Goal: Task Accomplishment & Management: Manage account settings

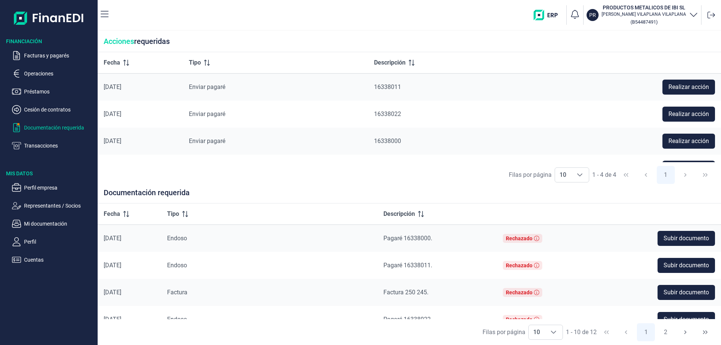
click at [47, 127] on p "Documentación requerida" at bounding box center [59, 127] width 71 height 9
click at [37, 73] on p "Operaciones" at bounding box center [59, 73] width 71 height 9
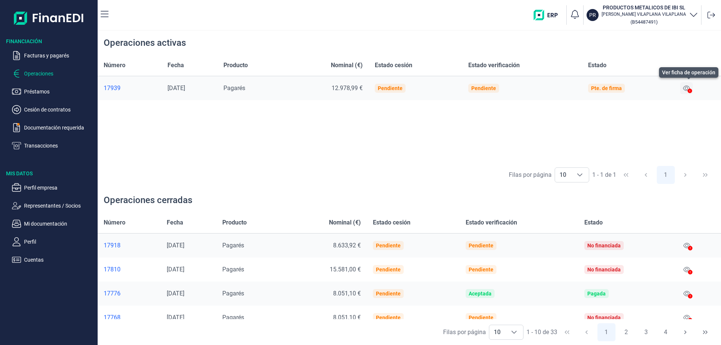
click at [687, 87] on icon at bounding box center [686, 88] width 7 height 6
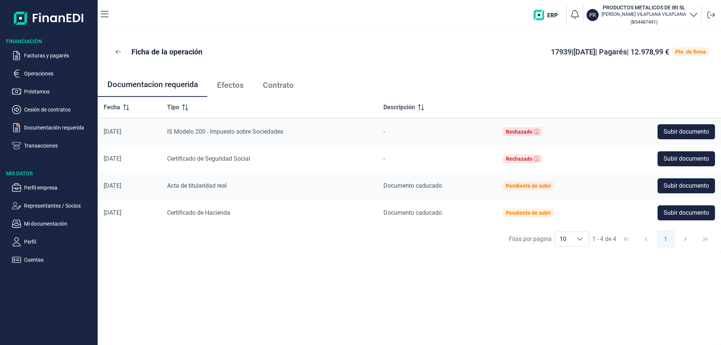
click at [228, 82] on span "Efectos" at bounding box center [230, 85] width 27 height 8
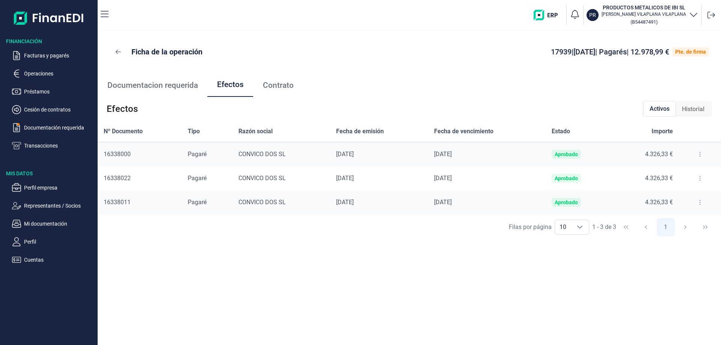
click at [287, 84] on span "Contrato" at bounding box center [278, 85] width 31 height 8
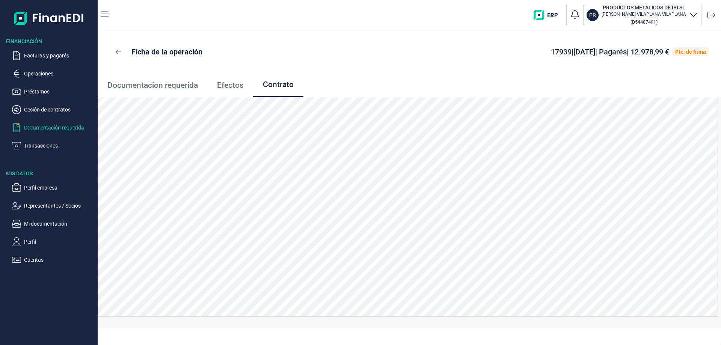
click at [39, 126] on p "Documentación requerida" at bounding box center [59, 127] width 71 height 9
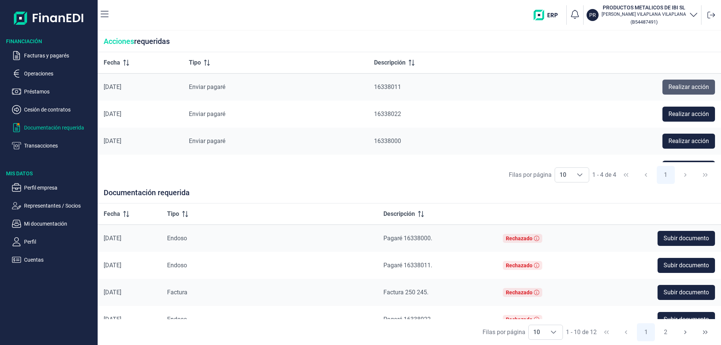
click at [679, 83] on span "Realizar acción" at bounding box center [689, 87] width 41 height 9
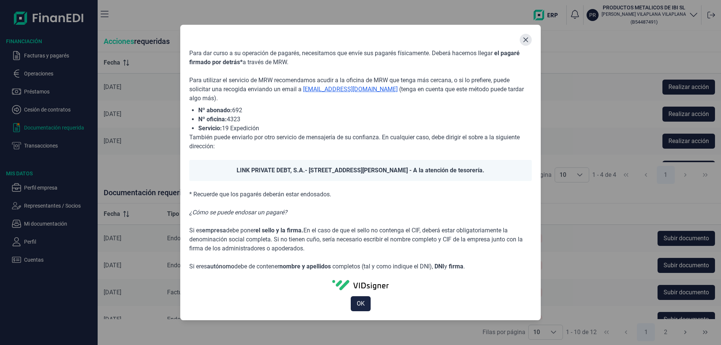
click at [525, 39] on icon "Close" at bounding box center [526, 40] width 6 height 6
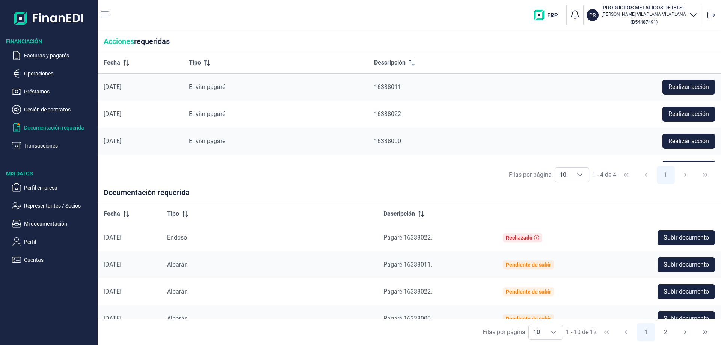
scroll to position [63, 0]
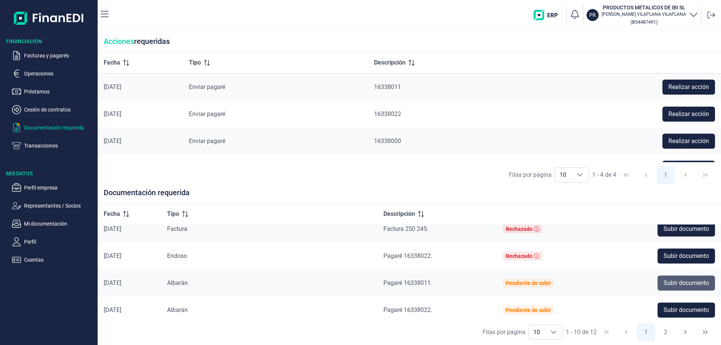
click at [680, 284] on span "Subir documento" at bounding box center [686, 283] width 45 height 9
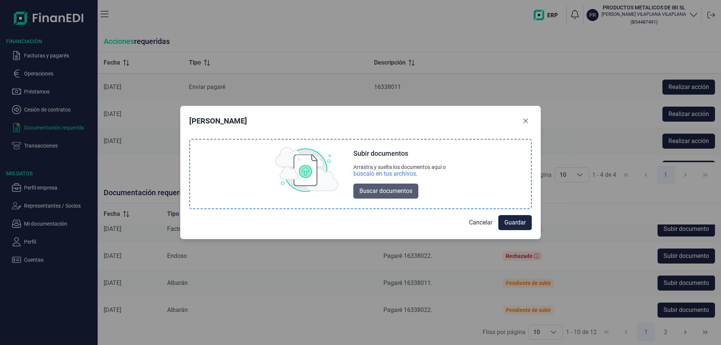
click at [383, 189] on span "Buscar documentos" at bounding box center [385, 191] width 53 height 9
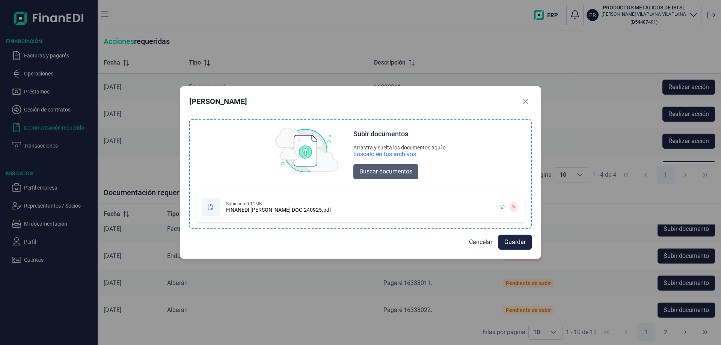
scroll to position [0, 0]
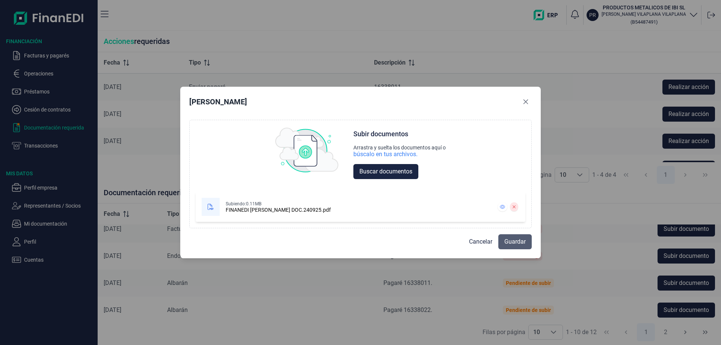
click at [522, 241] on span "Guardar" at bounding box center [514, 241] width 21 height 9
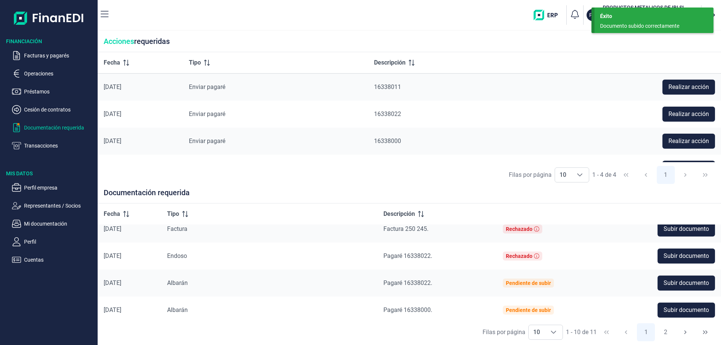
scroll to position [63, 0]
click at [674, 286] on span "Subir documento" at bounding box center [686, 283] width 45 height 9
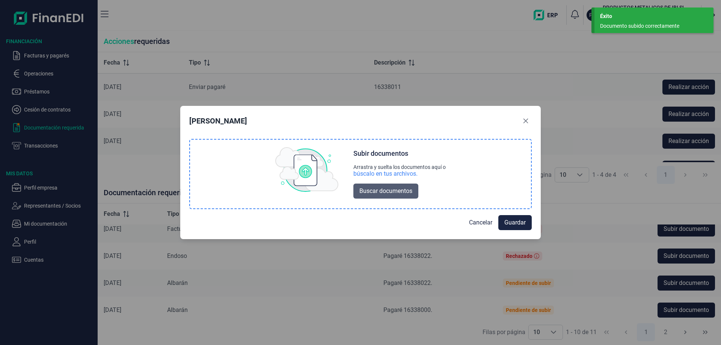
click at [383, 192] on span "Buscar documentos" at bounding box center [385, 191] width 53 height 9
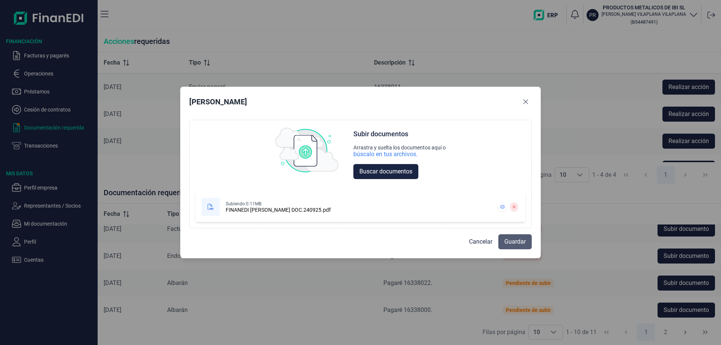
click at [514, 240] on span "Guardar" at bounding box center [514, 241] width 21 height 9
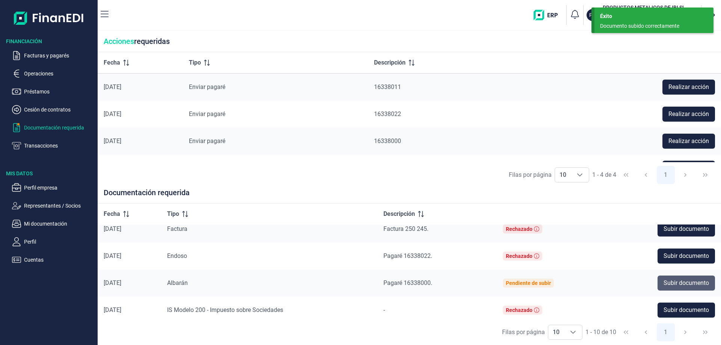
click at [682, 285] on span "Subir documento" at bounding box center [686, 283] width 45 height 9
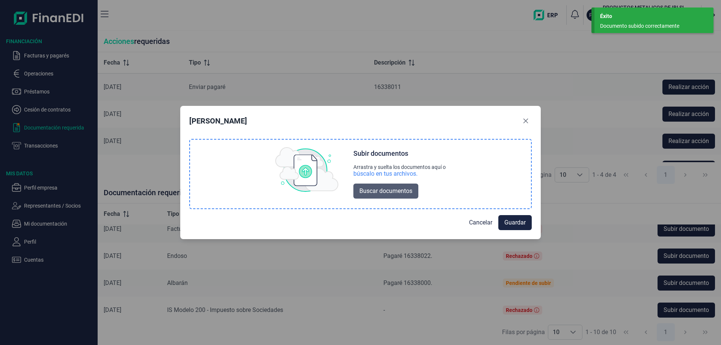
click at [387, 191] on span "Buscar documentos" at bounding box center [385, 191] width 53 height 9
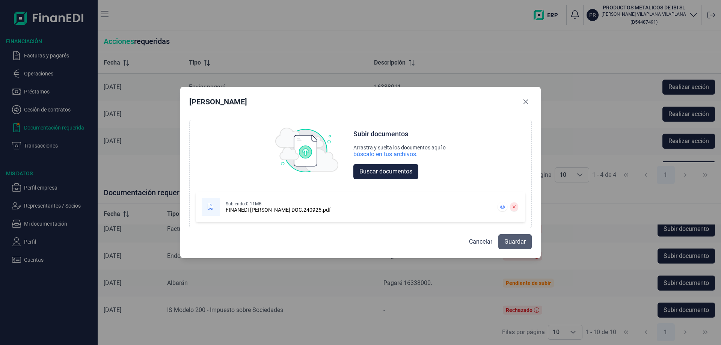
click at [521, 243] on span "Guardar" at bounding box center [514, 241] width 21 height 9
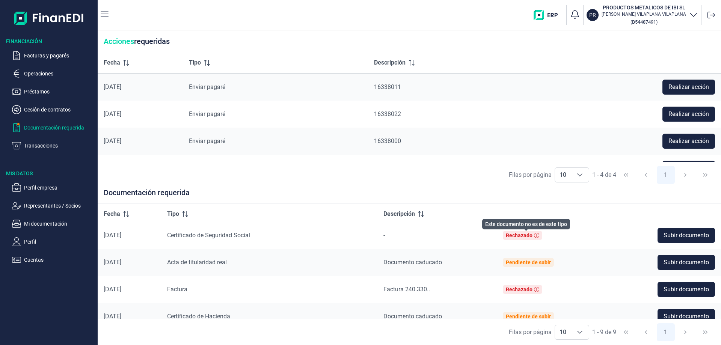
scroll to position [149, 0]
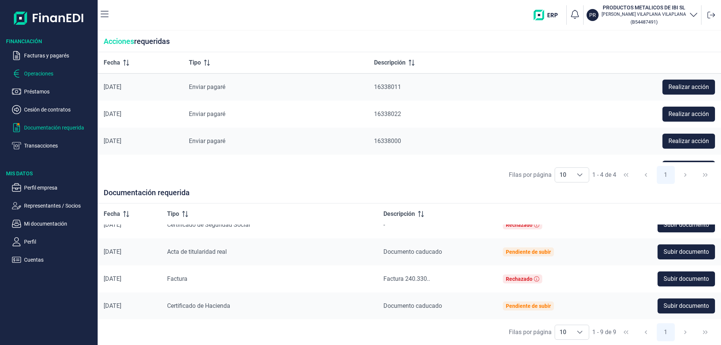
click at [35, 72] on p "Operaciones" at bounding box center [59, 73] width 71 height 9
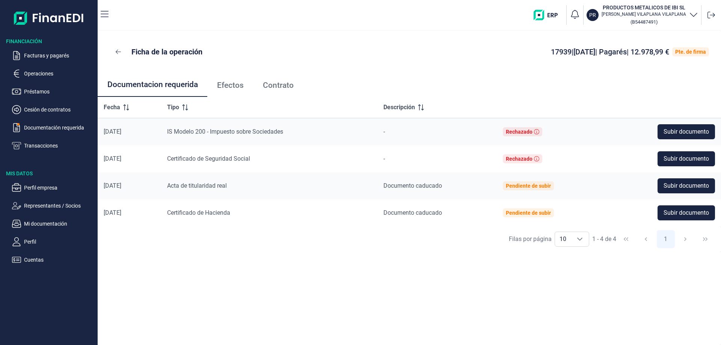
click at [226, 85] on span "Efectos" at bounding box center [230, 85] width 27 height 8
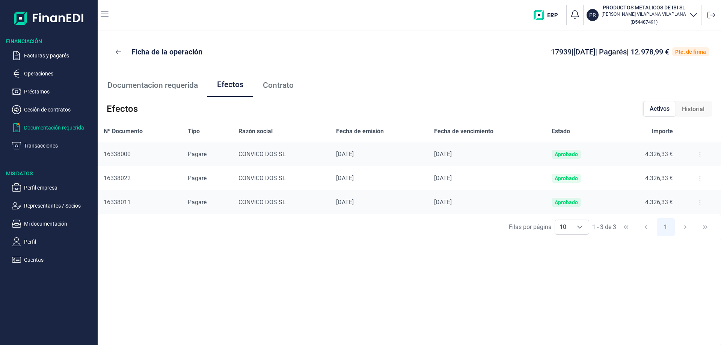
click at [37, 127] on p "Documentación requerida" at bounding box center [59, 127] width 71 height 9
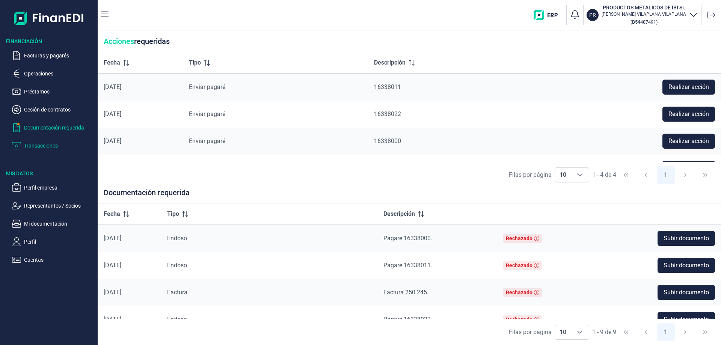
click at [38, 144] on p "Transacciones" at bounding box center [59, 145] width 71 height 9
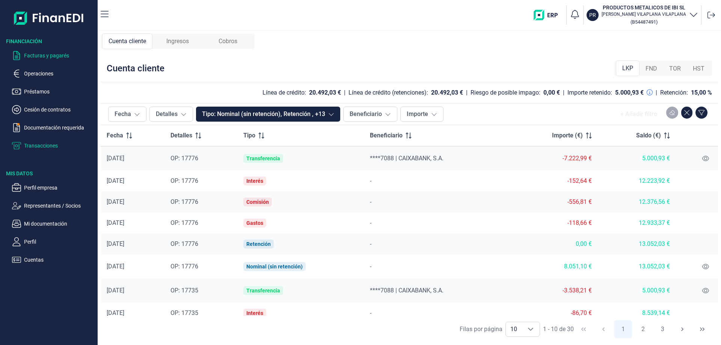
click at [37, 54] on p "Facturas y pagarés" at bounding box center [59, 55] width 71 height 9
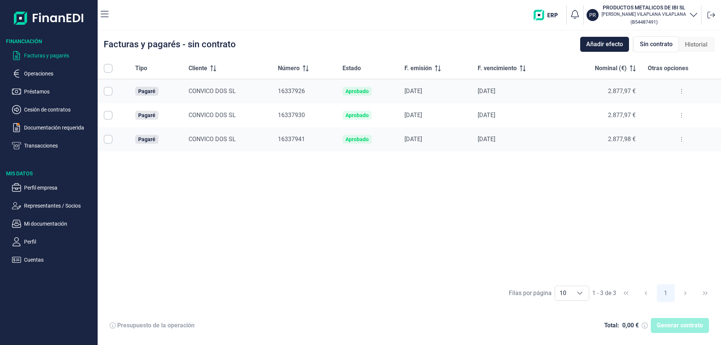
checkbox input "true"
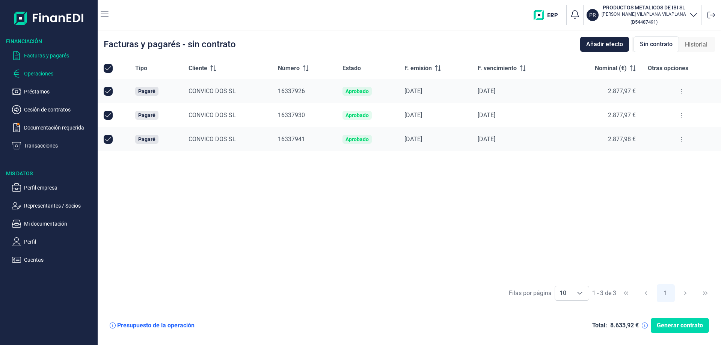
click at [39, 75] on p "Operaciones" at bounding box center [59, 73] width 71 height 9
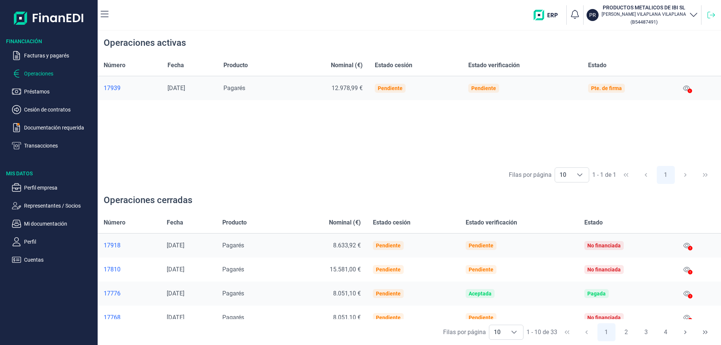
click at [711, 13] on icon at bounding box center [712, 15] width 8 height 8
